Goal: Task Accomplishment & Management: Complete application form

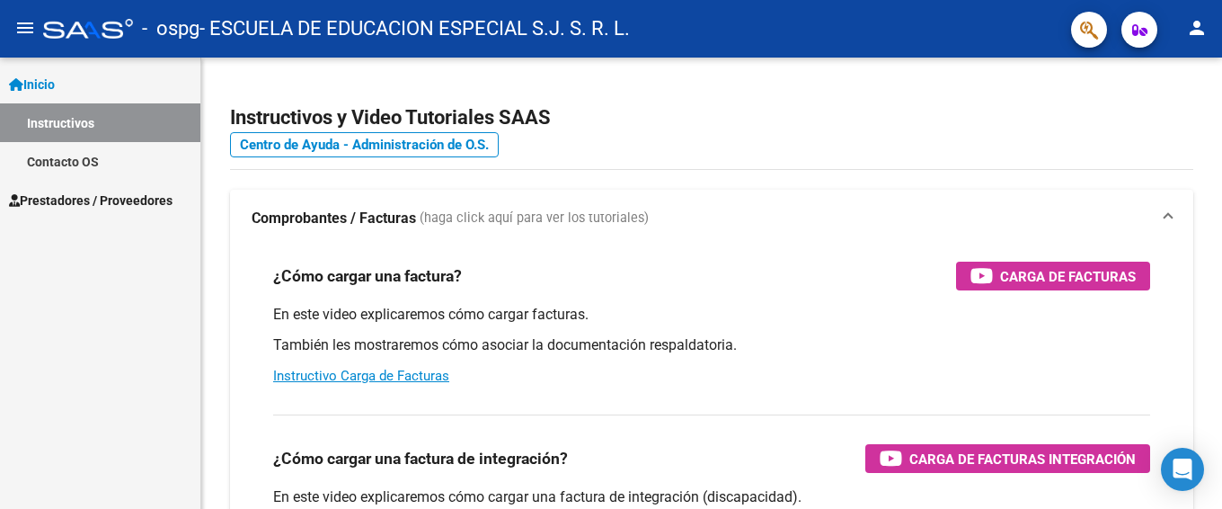
click at [40, 84] on span "Inicio" at bounding box center [32, 85] width 46 height 20
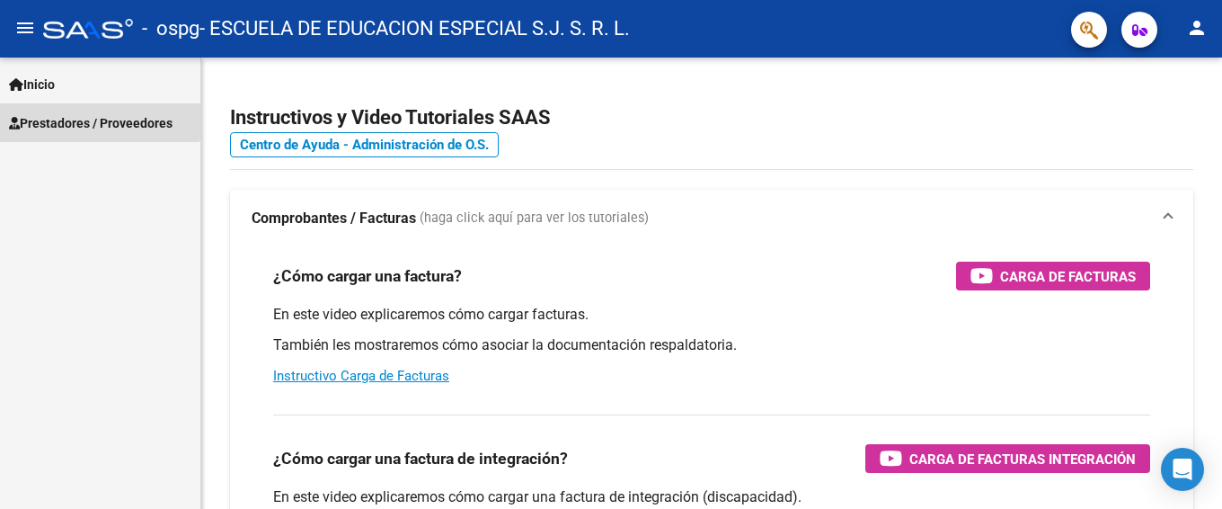
click at [39, 115] on span "Prestadores / Proveedores" at bounding box center [91, 123] width 164 height 20
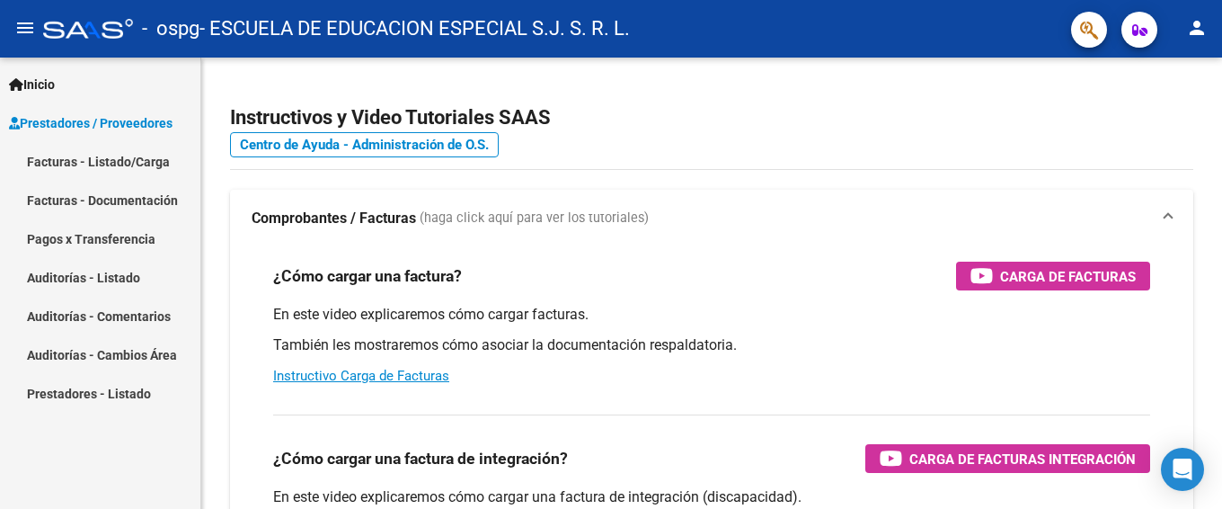
click at [61, 167] on link "Facturas - Listado/Carga" at bounding box center [100, 161] width 200 height 39
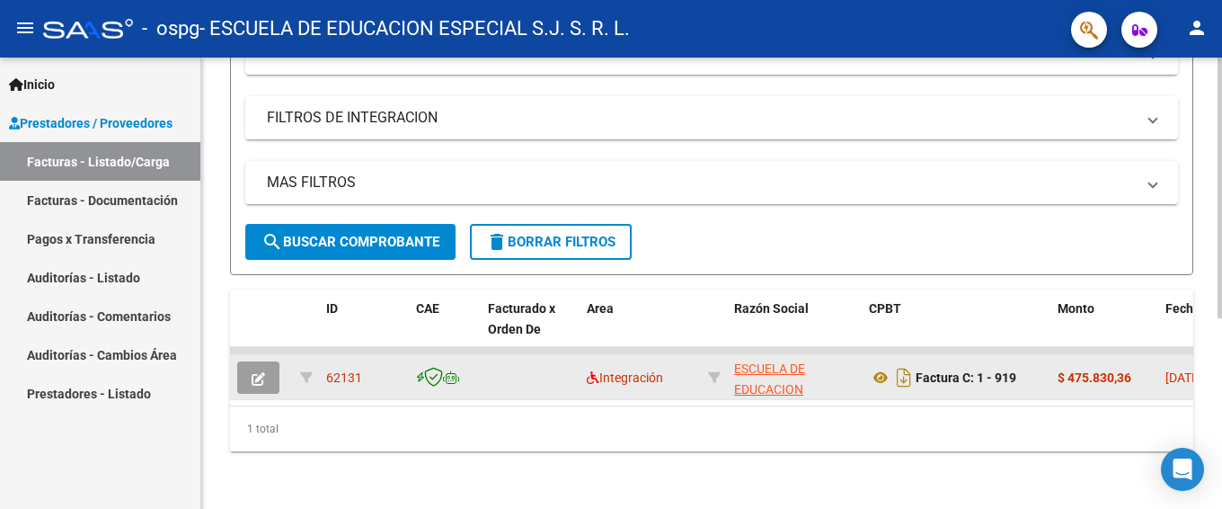
click at [262, 372] on icon "button" at bounding box center [258, 378] width 13 height 13
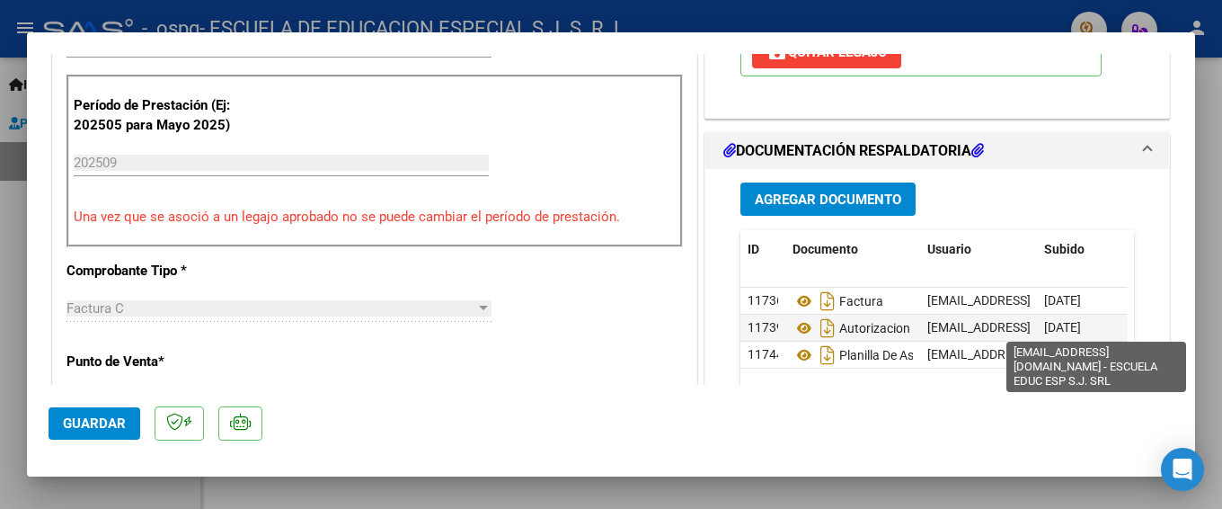
scroll to position [539, 0]
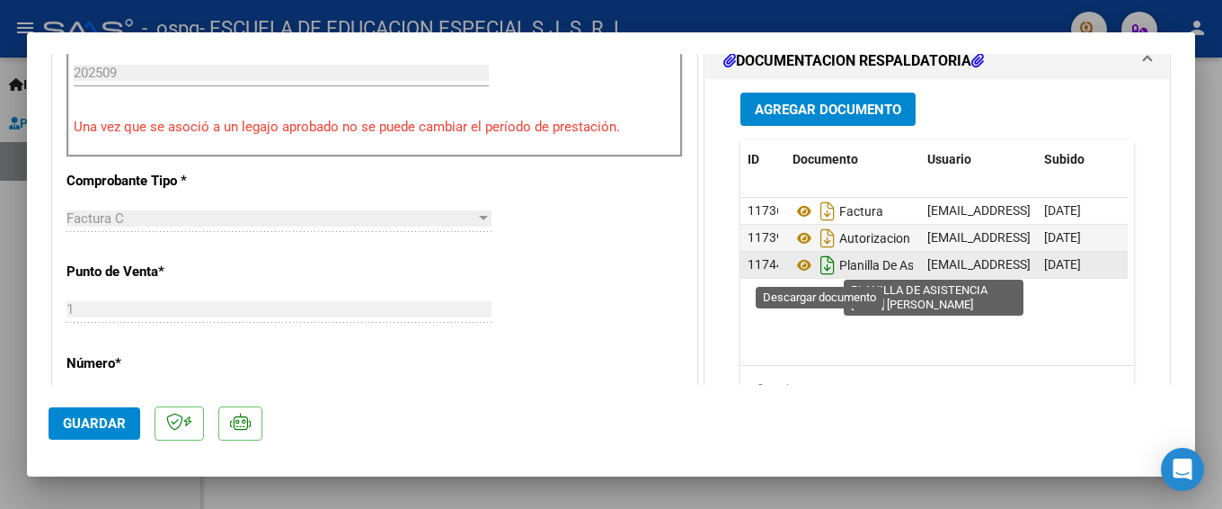
click at [824, 270] on icon "Descargar documento" at bounding box center [827, 265] width 23 height 29
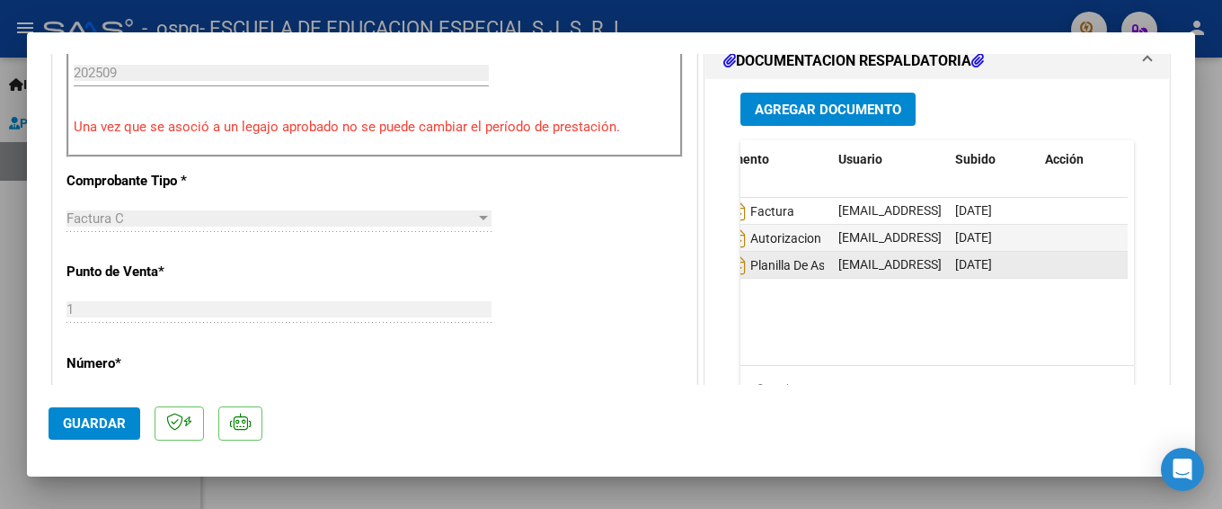
scroll to position [0, 0]
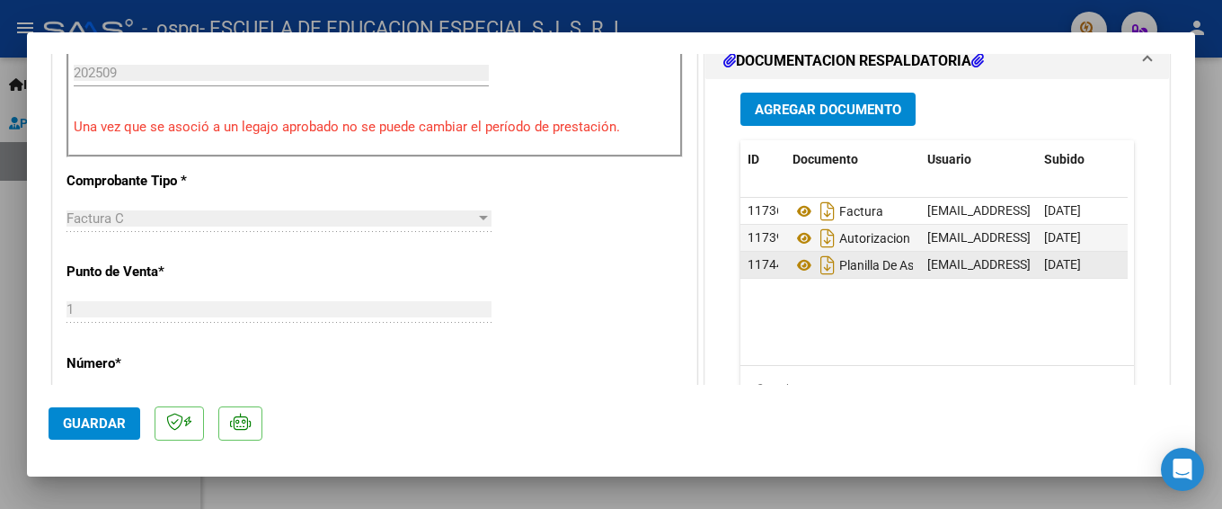
click at [800, 112] on span "Agregar Documento" at bounding box center [828, 110] width 147 height 16
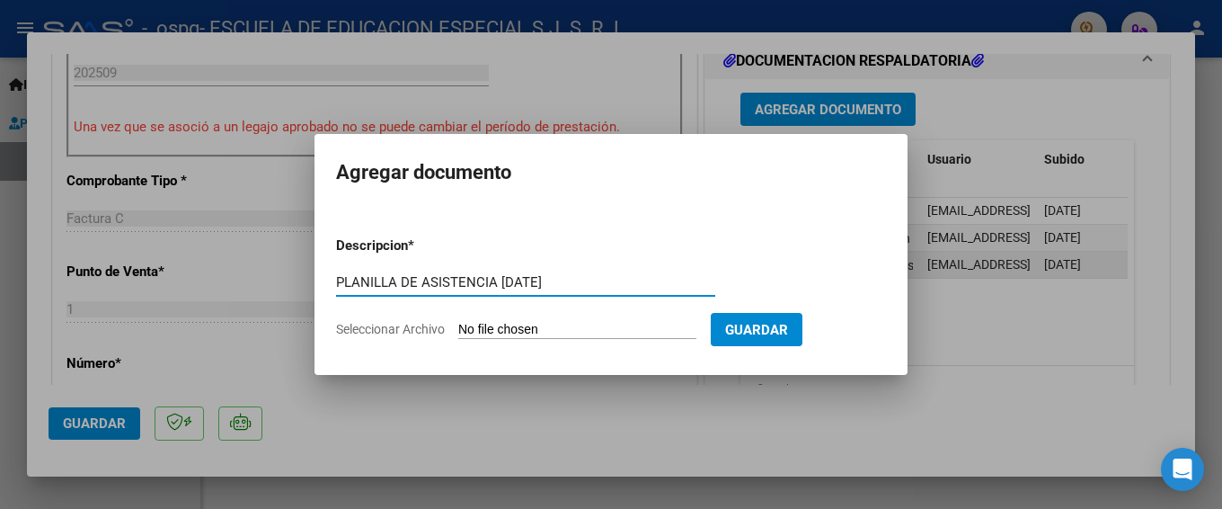
type input "PLANILLA DE ASISTENCIA [DATE]"
click at [489, 320] on form "Descripcion * PLANILLA DE ASISTENCIA [DATE] Escriba aquí una descripcion Selecc…" at bounding box center [611, 287] width 550 height 131
click at [540, 325] on input "Seleccionar Archivo" at bounding box center [577, 330] width 238 height 17
type input "C:\fakepath\PLANILLA DE [PERSON_NAME] [DATE].pdf"
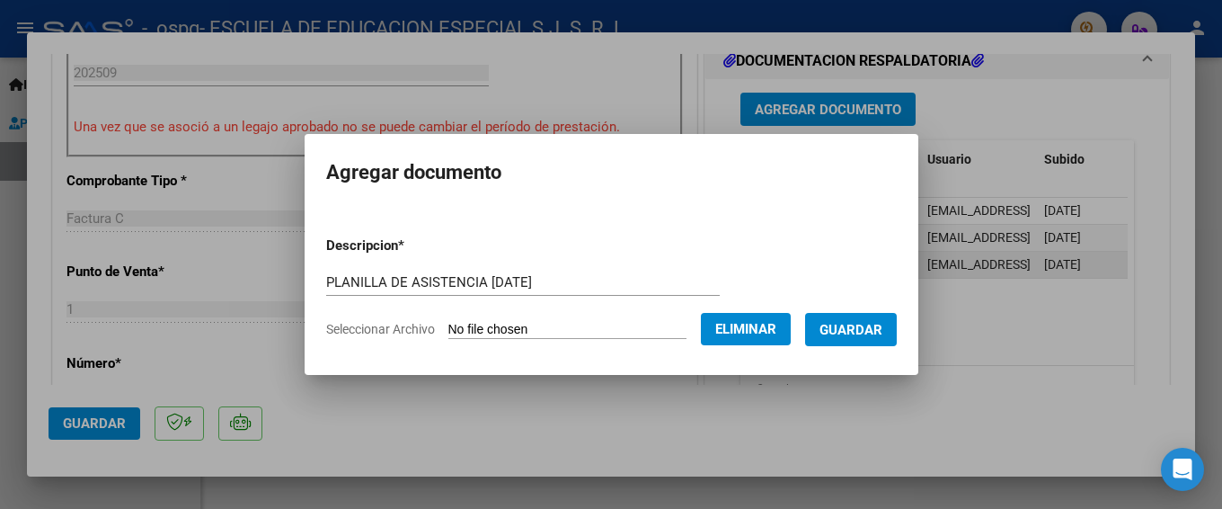
click at [853, 333] on span "Guardar" at bounding box center [851, 330] width 63 height 16
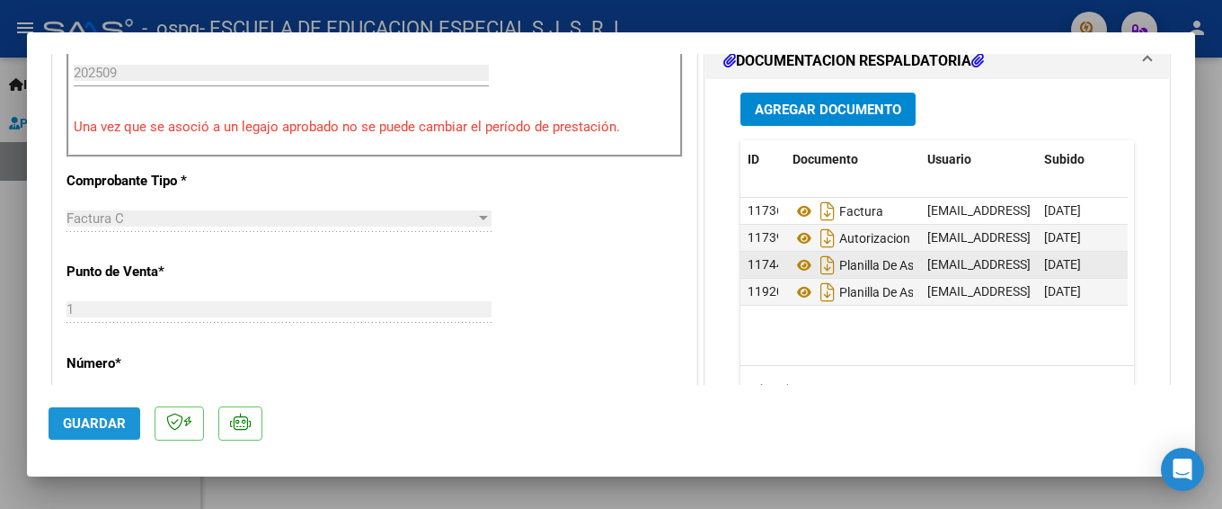
click at [93, 420] on span "Guardar" at bounding box center [94, 423] width 63 height 16
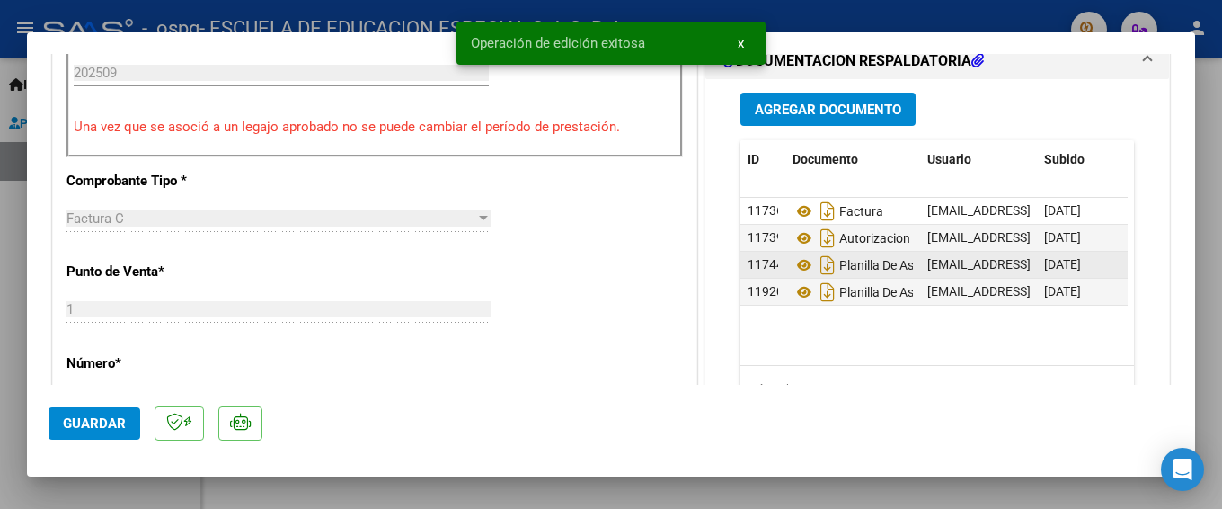
click at [630, 497] on div at bounding box center [611, 254] width 1222 height 509
type input "$ 0,00"
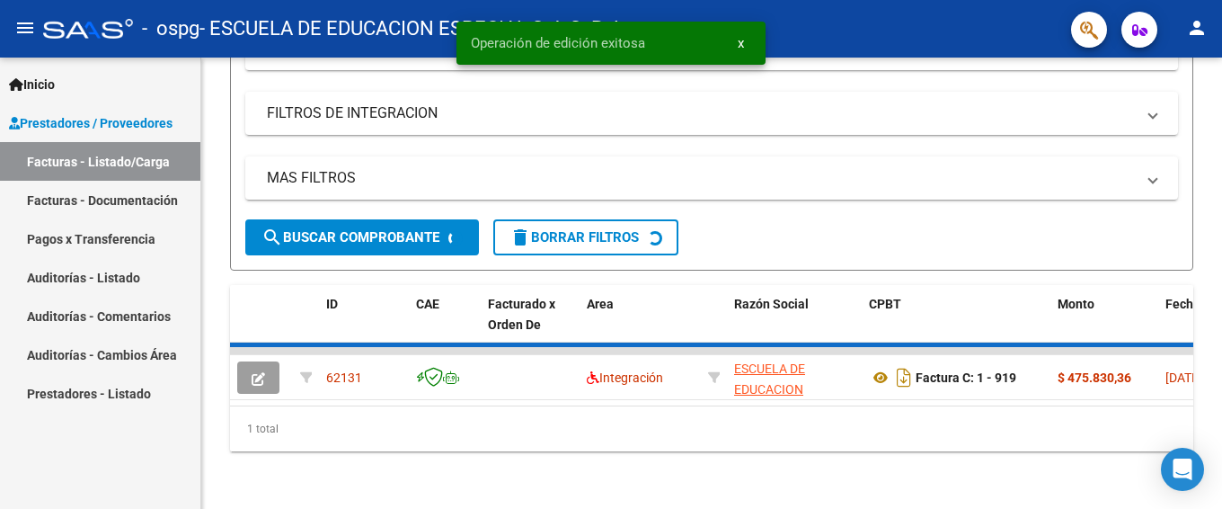
scroll to position [329, 0]
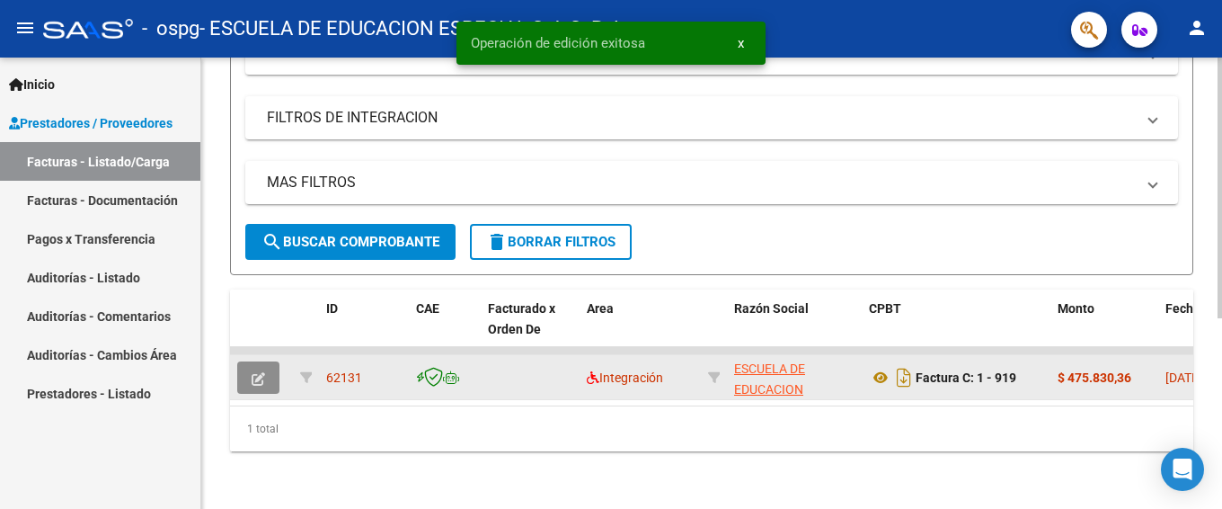
click at [273, 364] on button "button" at bounding box center [258, 377] width 42 height 32
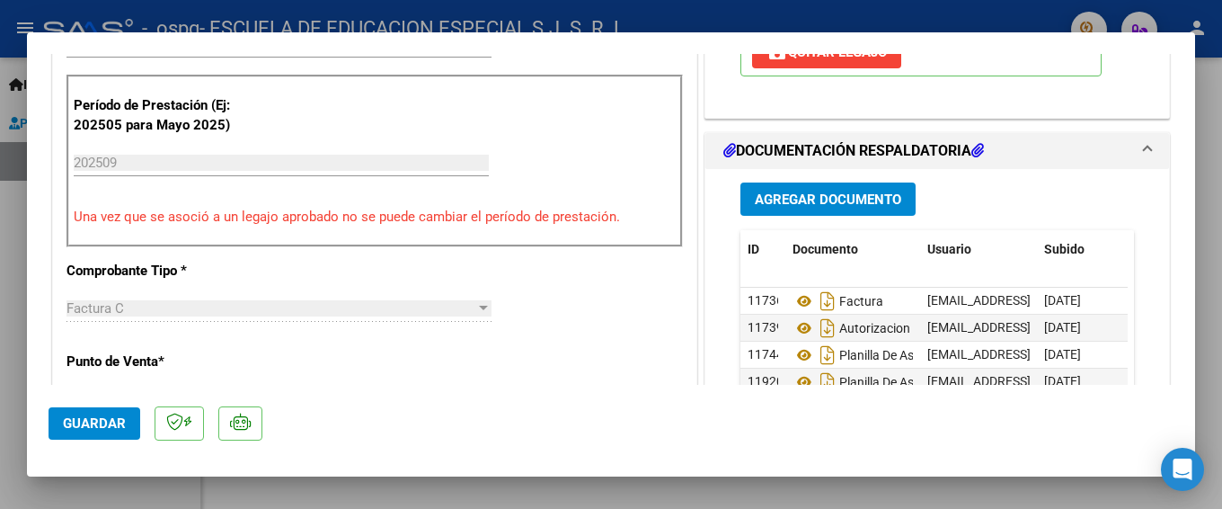
scroll to position [539, 0]
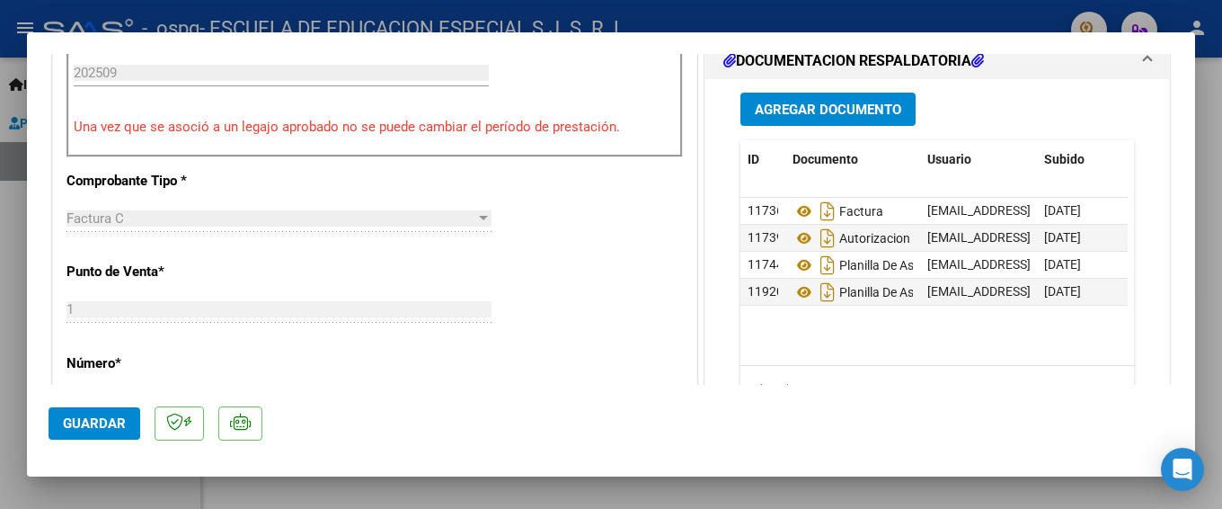
click at [59, 430] on button "Guardar" at bounding box center [95, 423] width 92 height 32
